Goal: Submit feedback/report problem

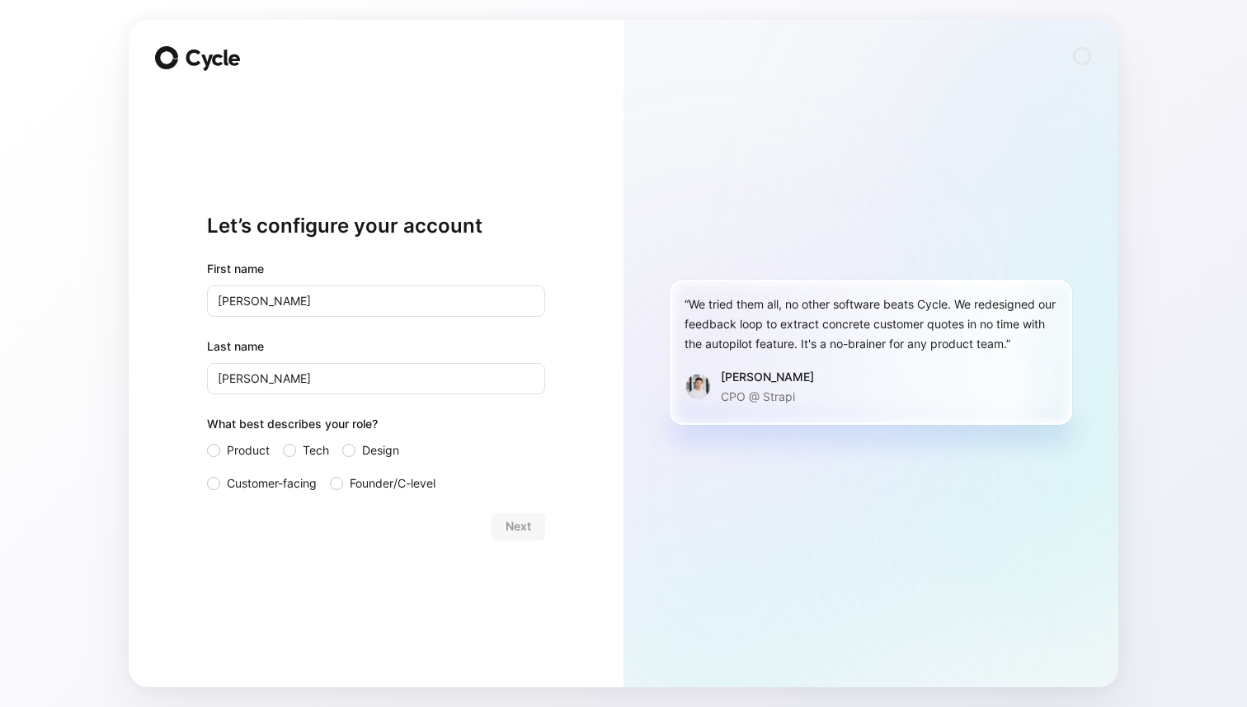
click at [535, 441] on div "Product Tech Design Customer-facing Founder/C-level" at bounding box center [376, 466] width 338 height 53
click at [215, 484] on div at bounding box center [213, 483] width 13 height 13
click at [207, 473] on input "Customer-facing" at bounding box center [207, 473] width 0 height 0
click at [537, 526] on button "Next" at bounding box center [518, 526] width 54 height 26
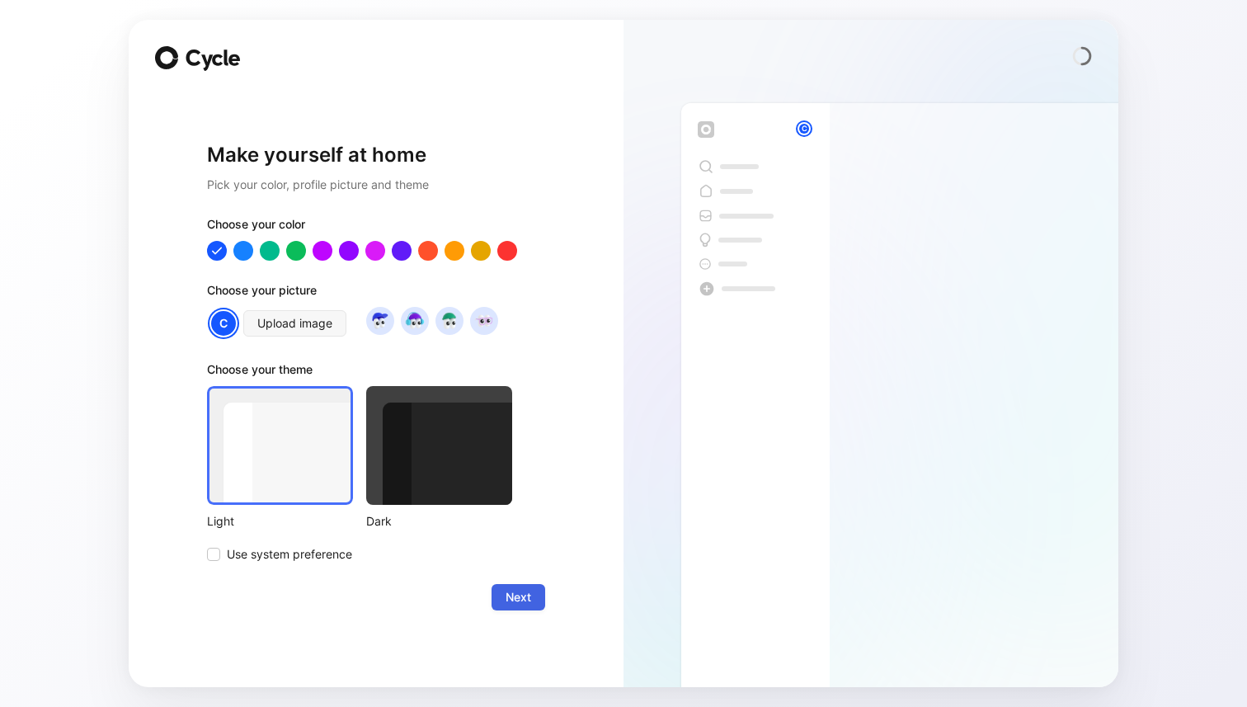
click at [536, 590] on button "Next" at bounding box center [518, 597] width 54 height 26
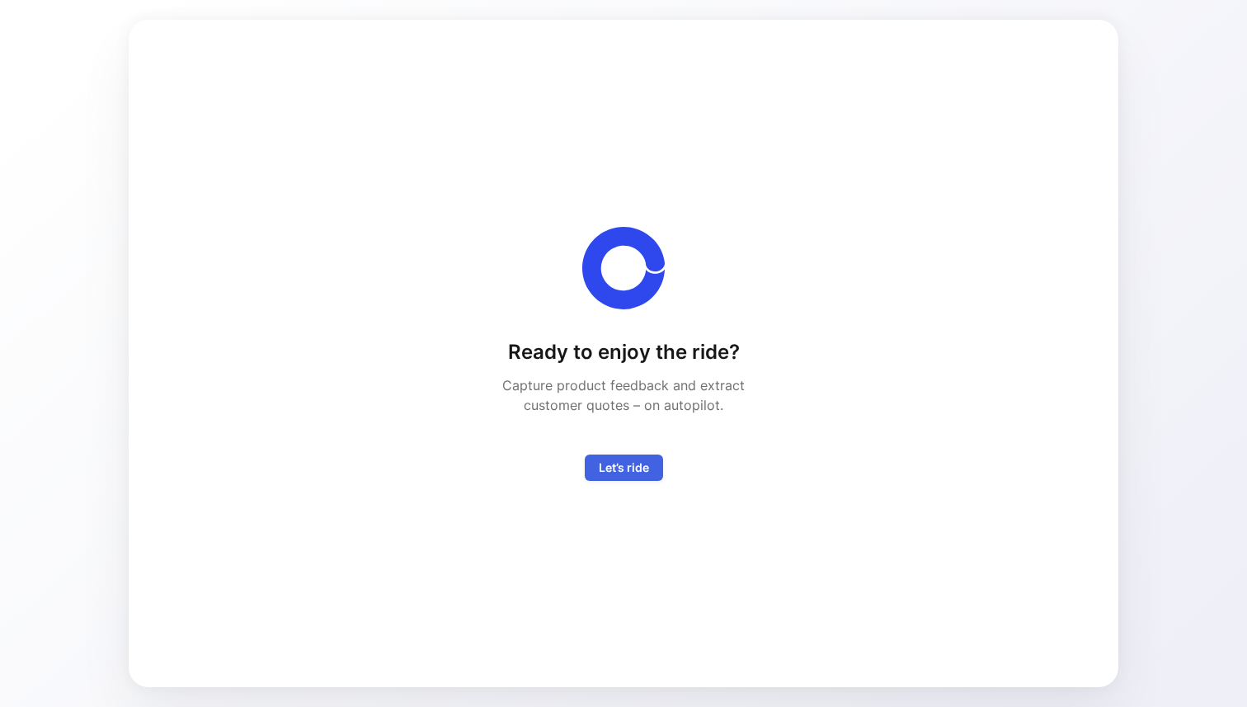
click at [620, 475] on span "Let’s ride" at bounding box center [624, 468] width 50 height 20
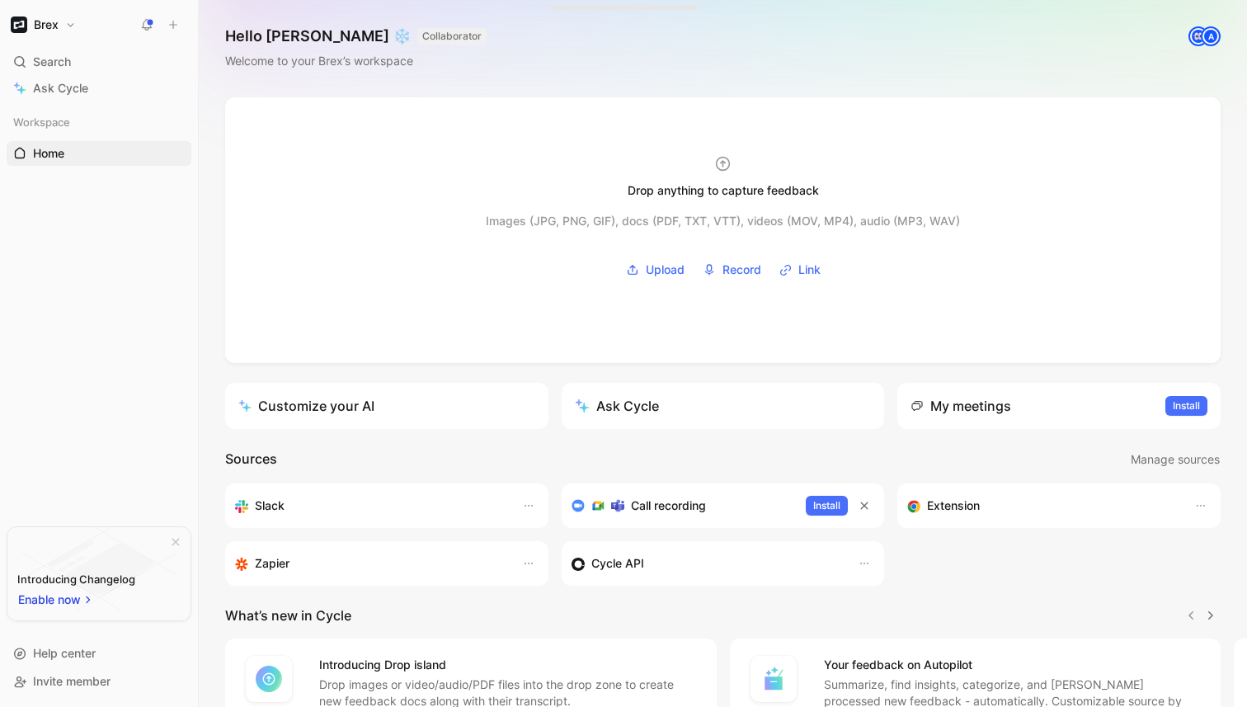
click at [731, 73] on div "Hello [PERSON_NAME] ❄️ COLLABORATOR Welcome to your Brex’s workspace A" at bounding box center [723, 48] width 1048 height 97
click at [55, 23] on h1 "Brex" at bounding box center [46, 24] width 25 height 15
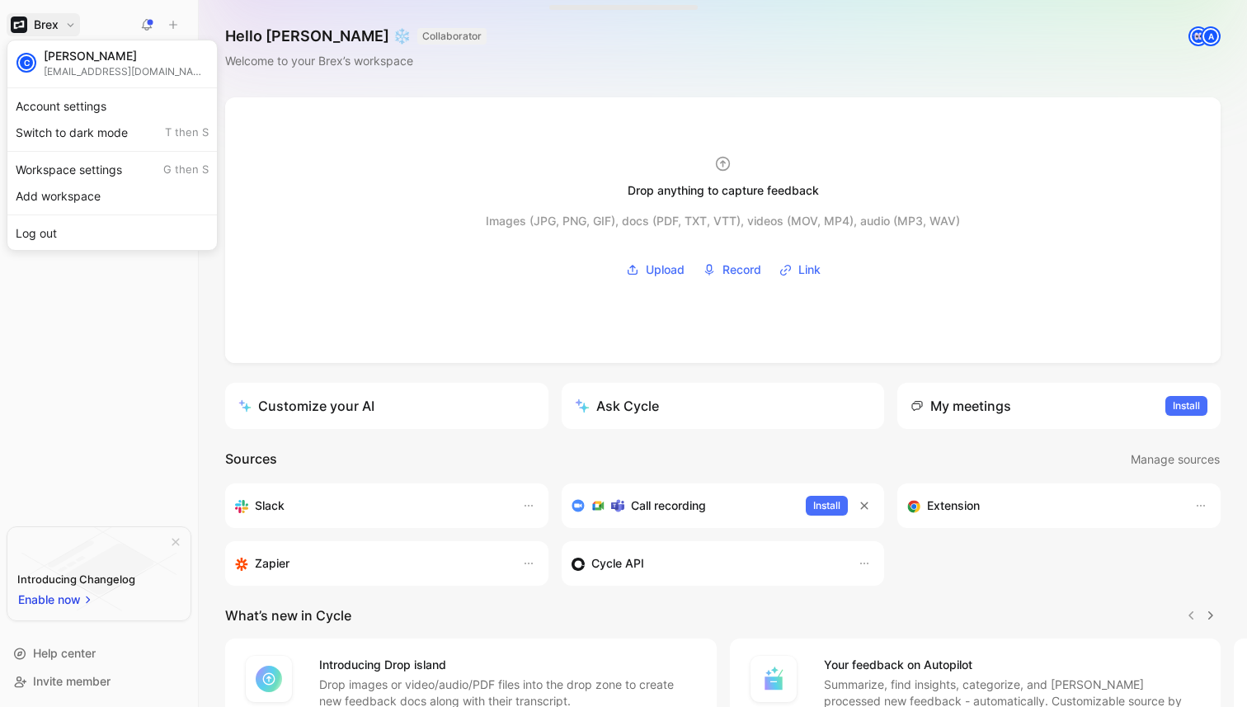
click at [104, 10] on div at bounding box center [623, 353] width 1247 height 707
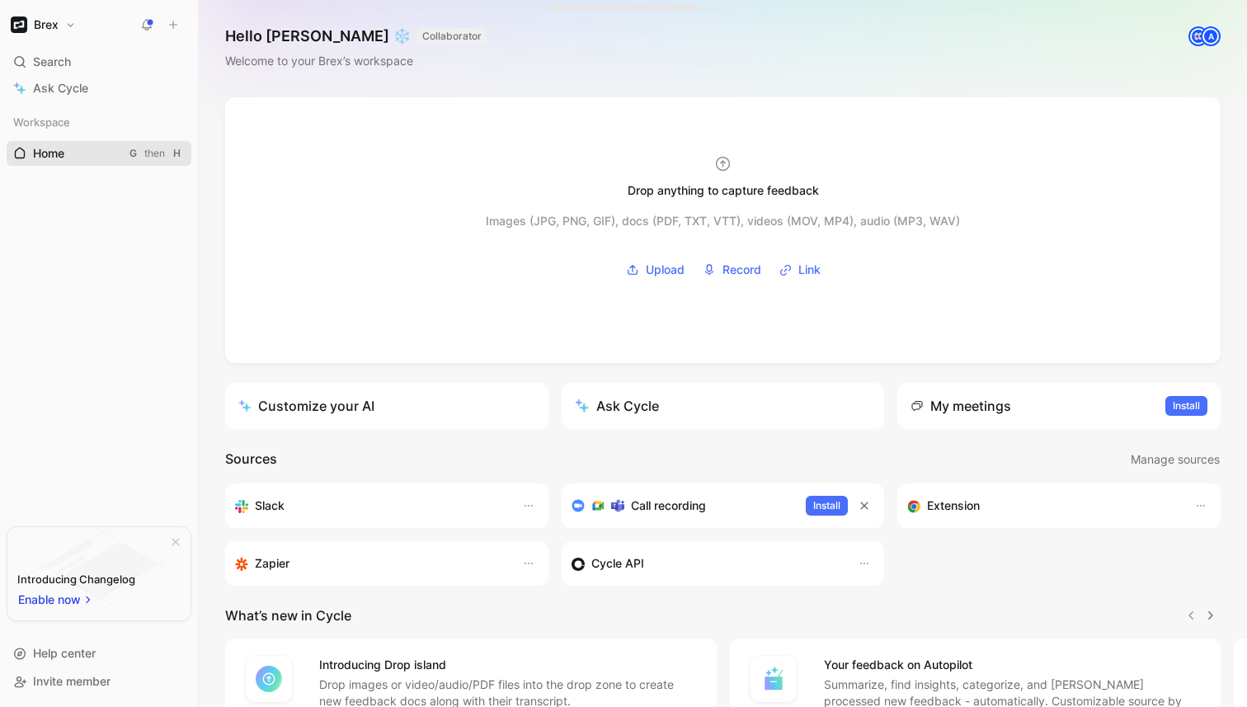
click at [43, 148] on span "Home" at bounding box center [48, 153] width 31 height 16
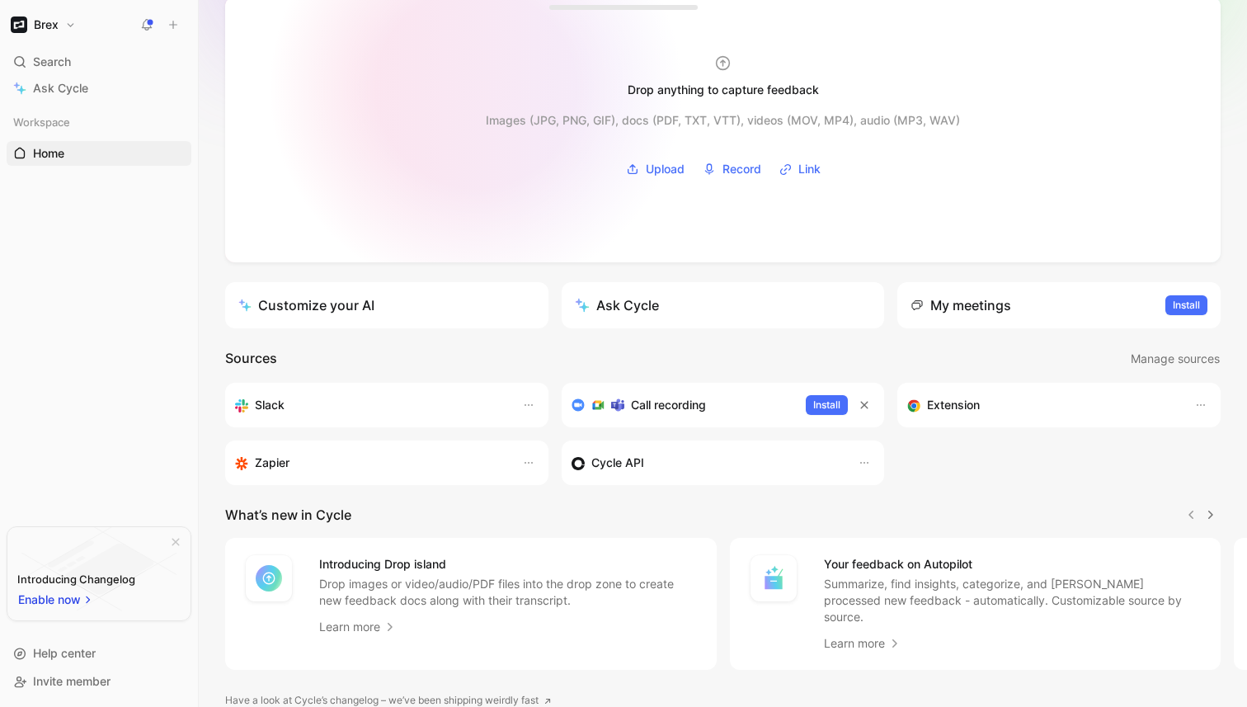
scroll to position [153, 0]
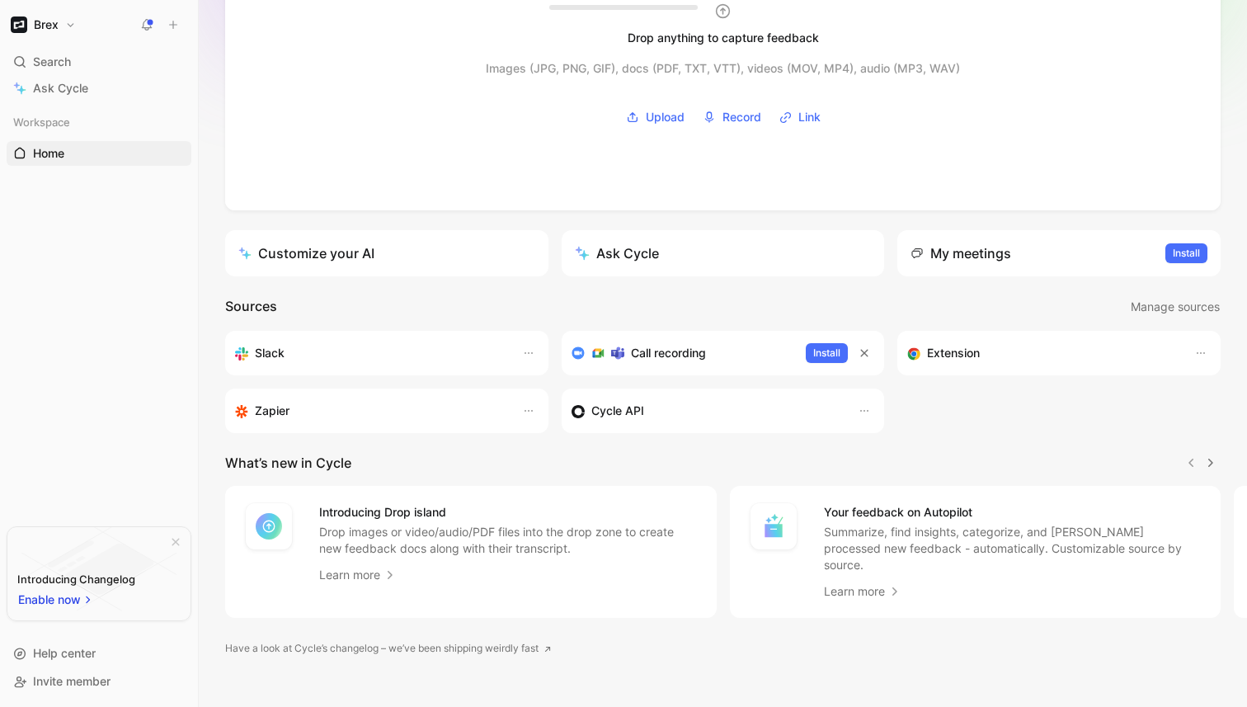
click at [412, 356] on div "Slack" at bounding box center [370, 353] width 270 height 20
click at [530, 354] on icon "button" at bounding box center [528, 352] width 13 height 13
click at [270, 352] on h3 "Slack" at bounding box center [270, 353] width 30 height 20
click at [1065, 361] on div "Extension" at bounding box center [1042, 353] width 270 height 20
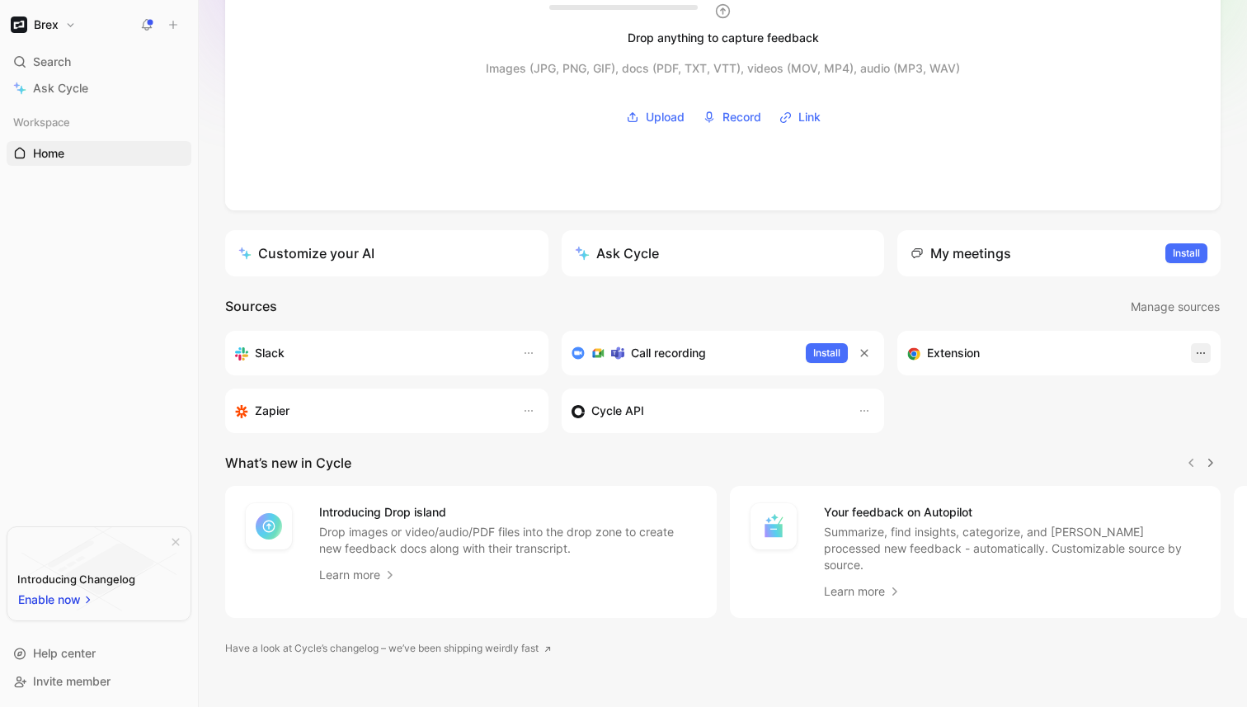
click at [1201, 351] on icon "button" at bounding box center [1200, 352] width 13 height 13
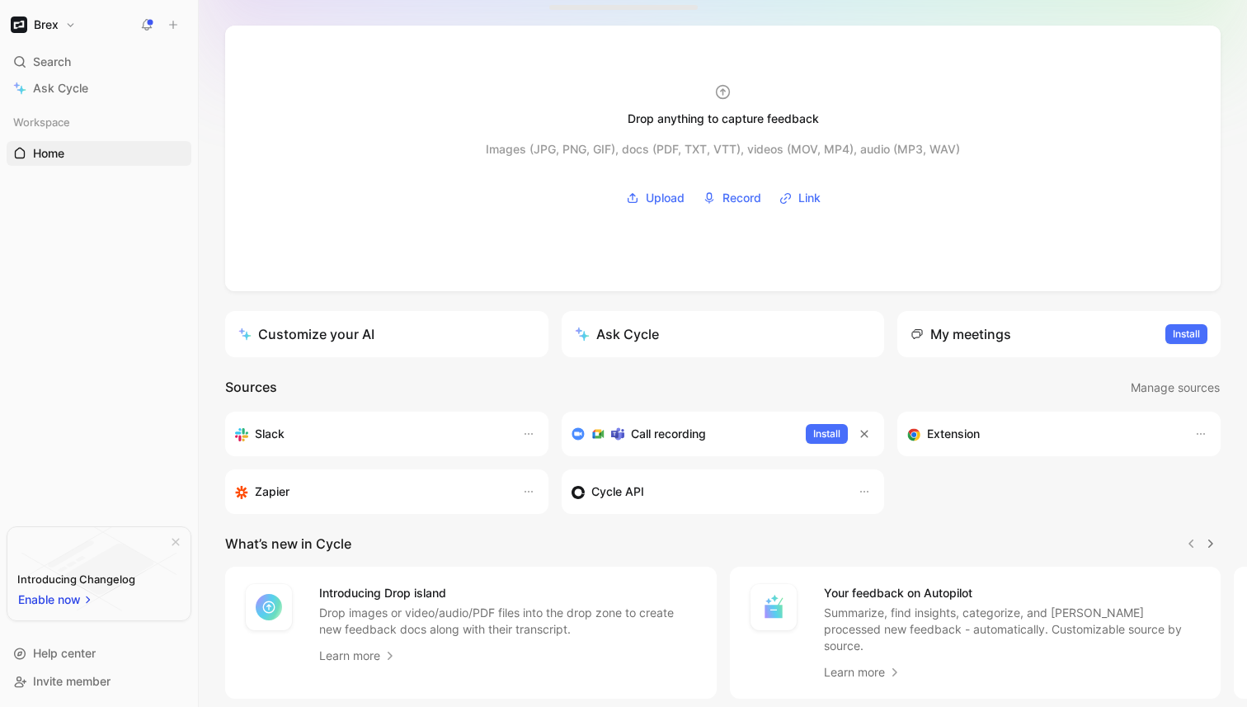
scroll to position [0, 0]
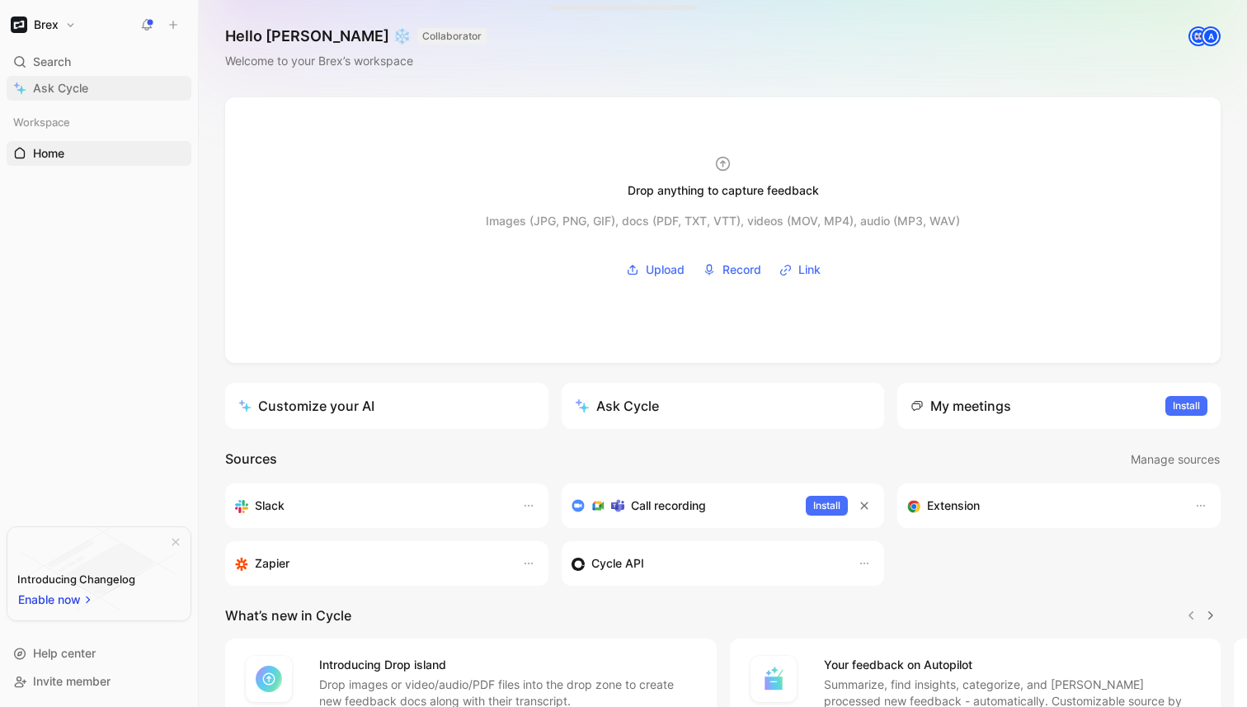
click at [62, 77] on link "Ask Cycle" at bounding box center [99, 88] width 185 height 25
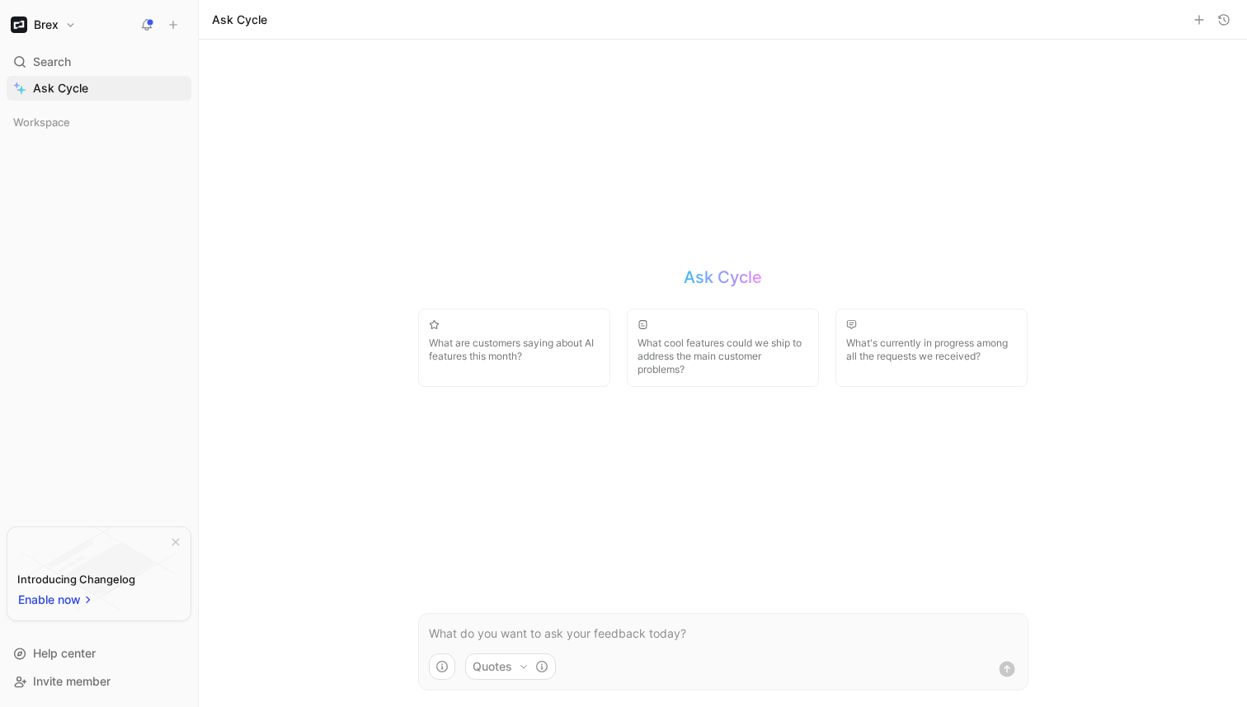
click at [42, 30] on h1 "Brex" at bounding box center [46, 24] width 25 height 15
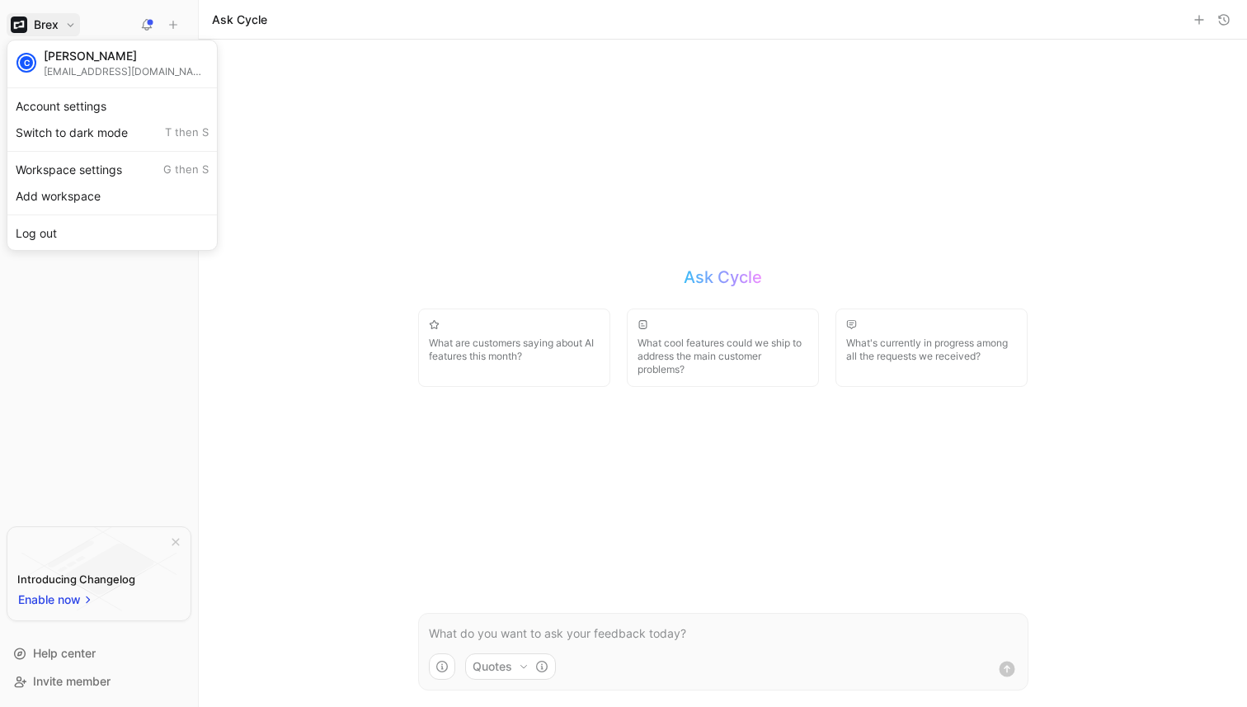
click at [62, 309] on div at bounding box center [623, 353] width 1247 height 707
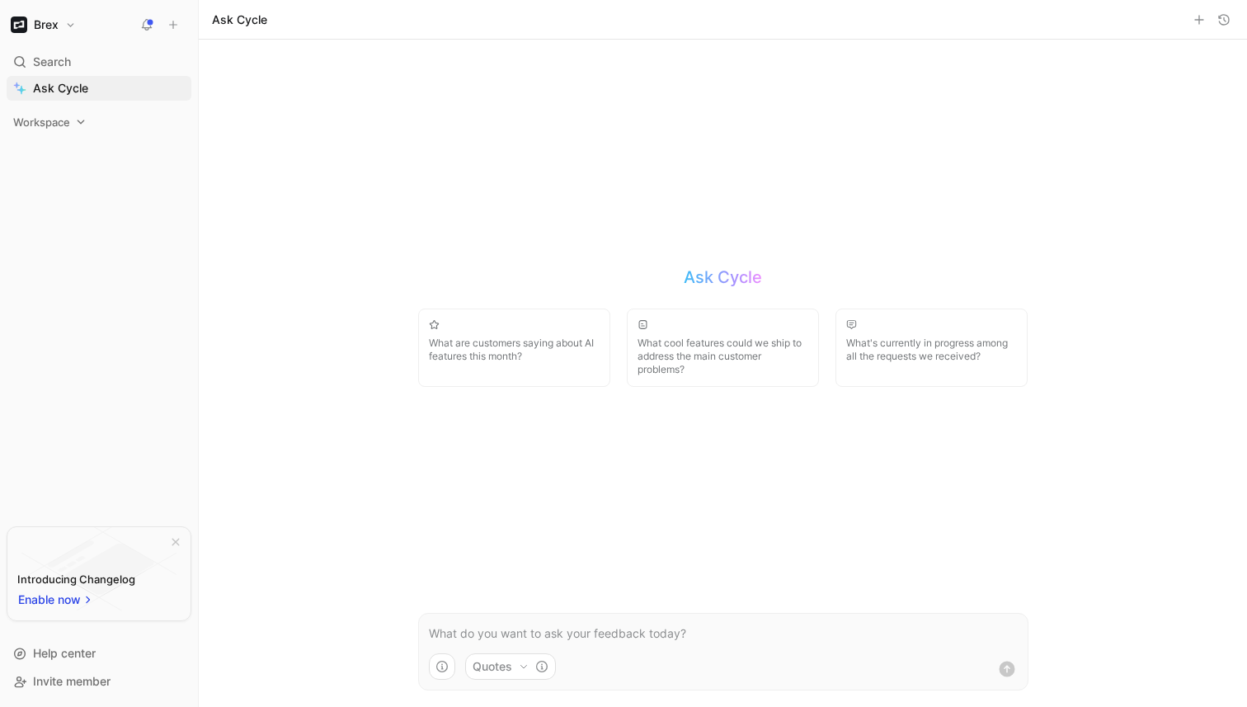
click at [51, 120] on span "Workspace" at bounding box center [41, 122] width 57 height 16
click at [71, 176] on span "Feedback" at bounding box center [60, 180] width 54 height 16
